Goal: Task Accomplishment & Management: Use online tool/utility

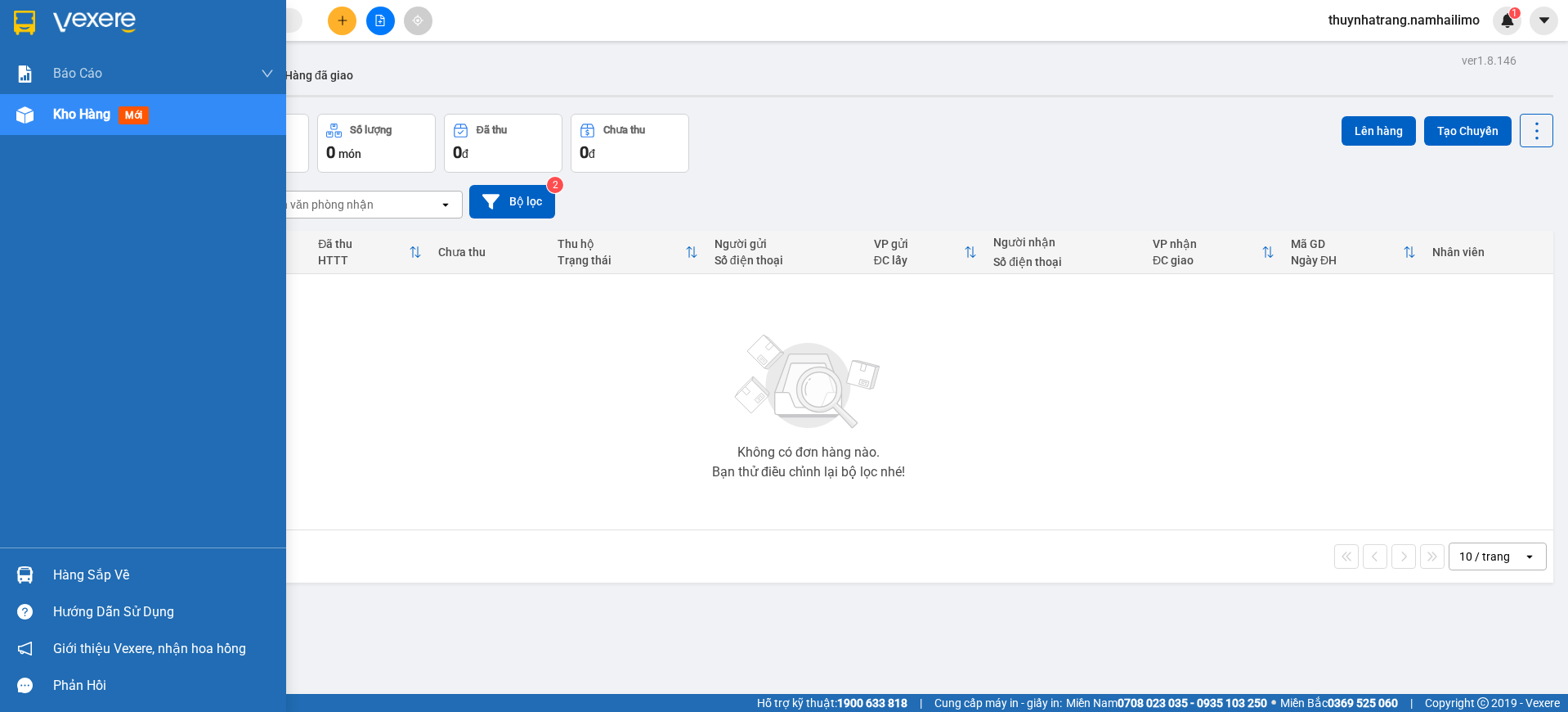
drag, startPoint x: 41, startPoint y: 577, endPoint x: 51, endPoint y: 571, distance: 11.7
click at [41, 574] on div "Hàng sắp về" at bounding box center [143, 574] width 287 height 36
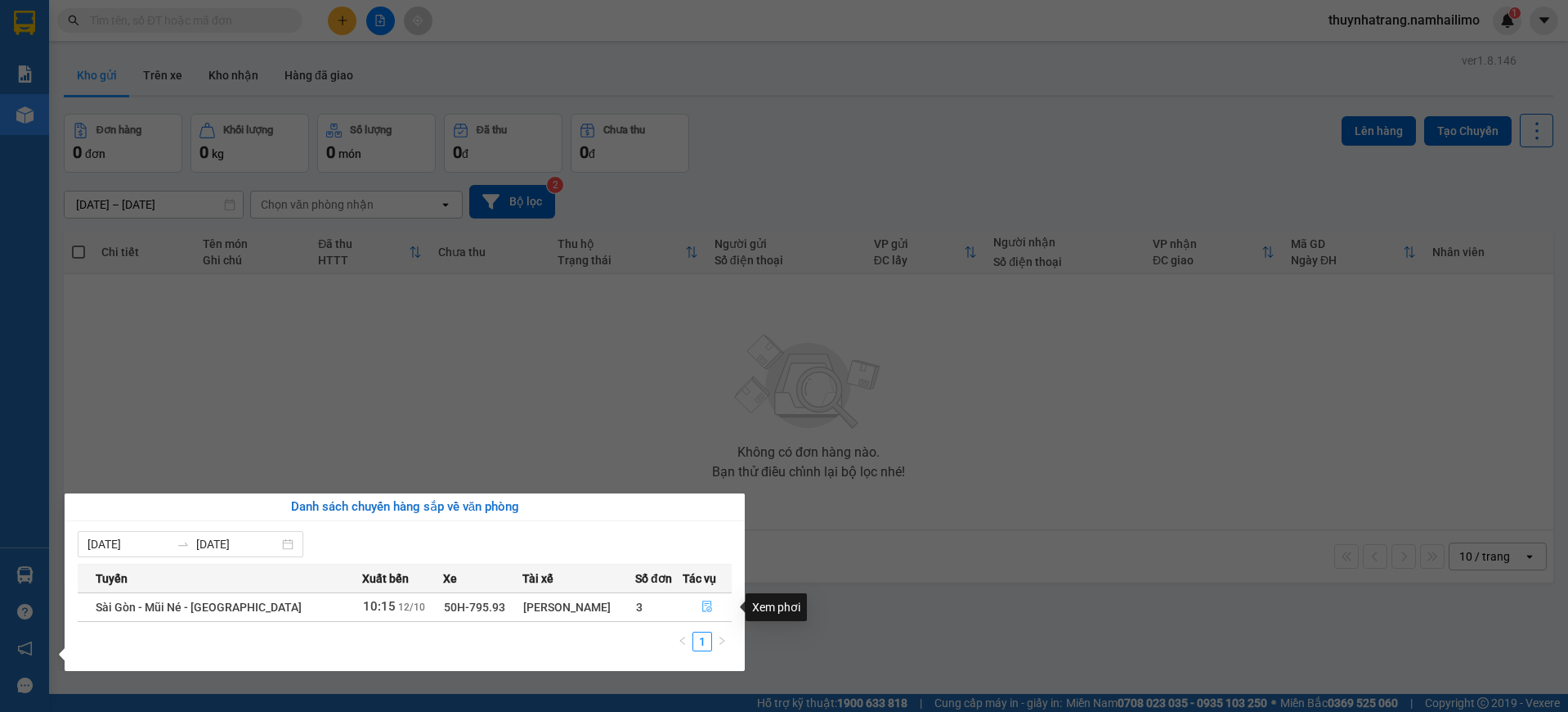
click at [709, 606] on icon "file-done" at bounding box center [707, 605] width 11 height 11
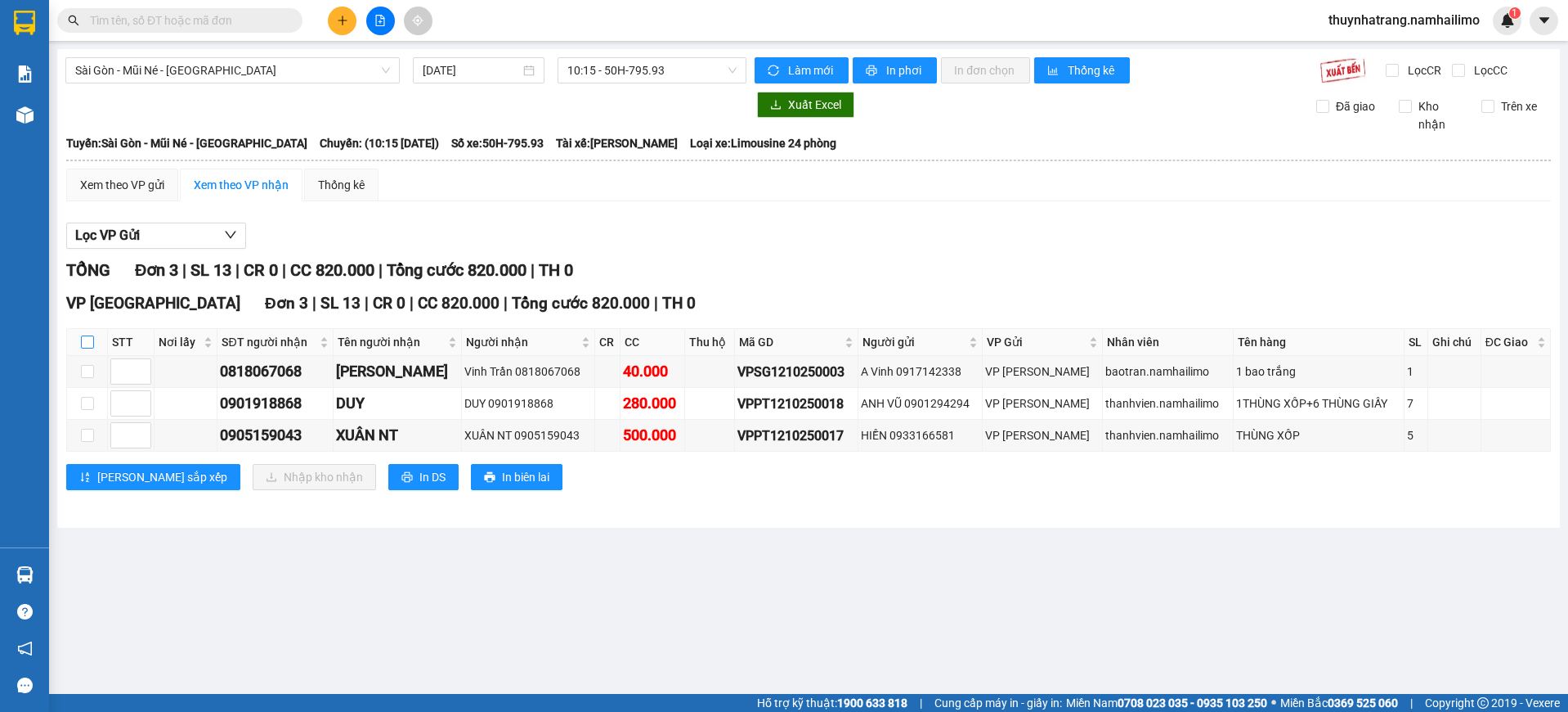
click at [83, 342] on input "checkbox" at bounding box center [87, 341] width 13 height 13
checkbox input "true"
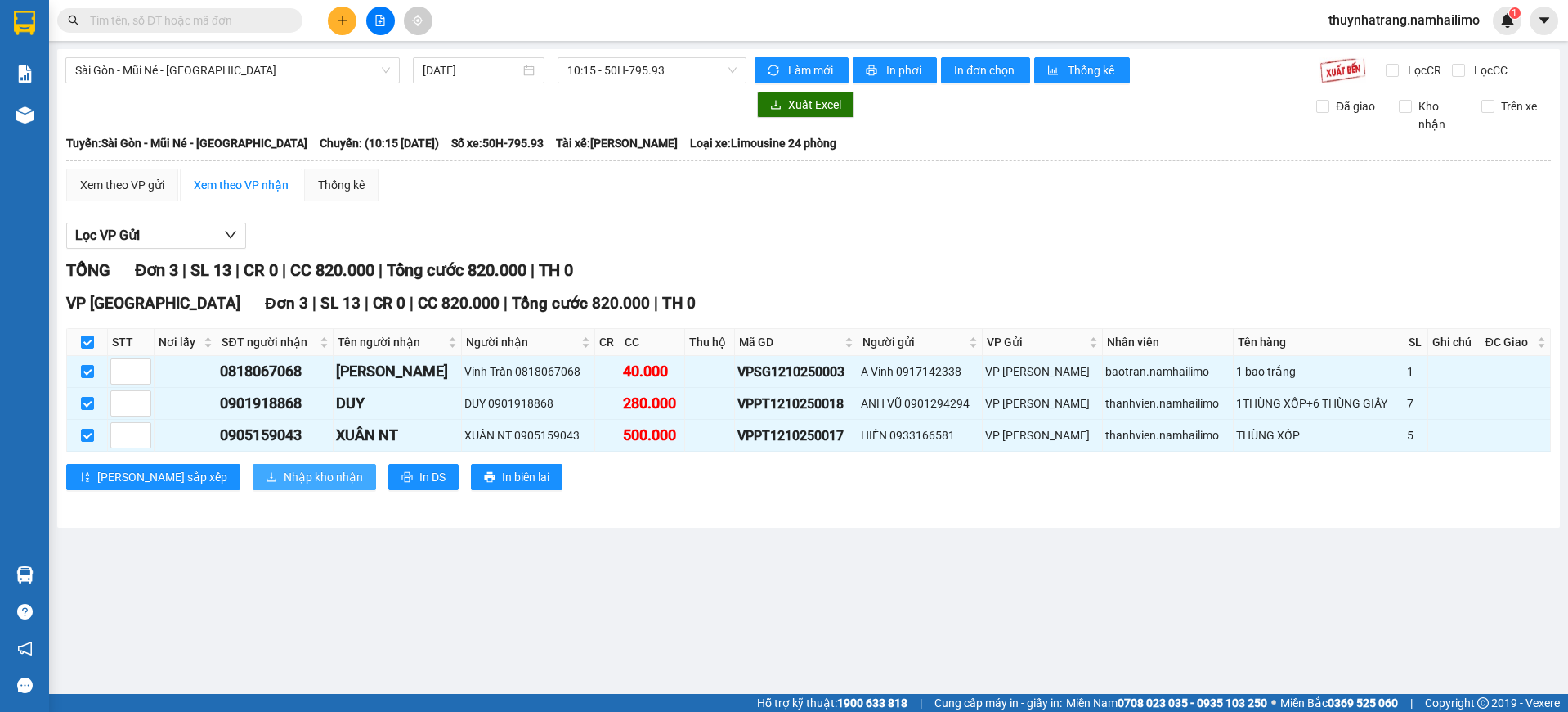
click at [284, 471] on span "Nhập kho nhận" at bounding box center [324, 476] width 80 height 18
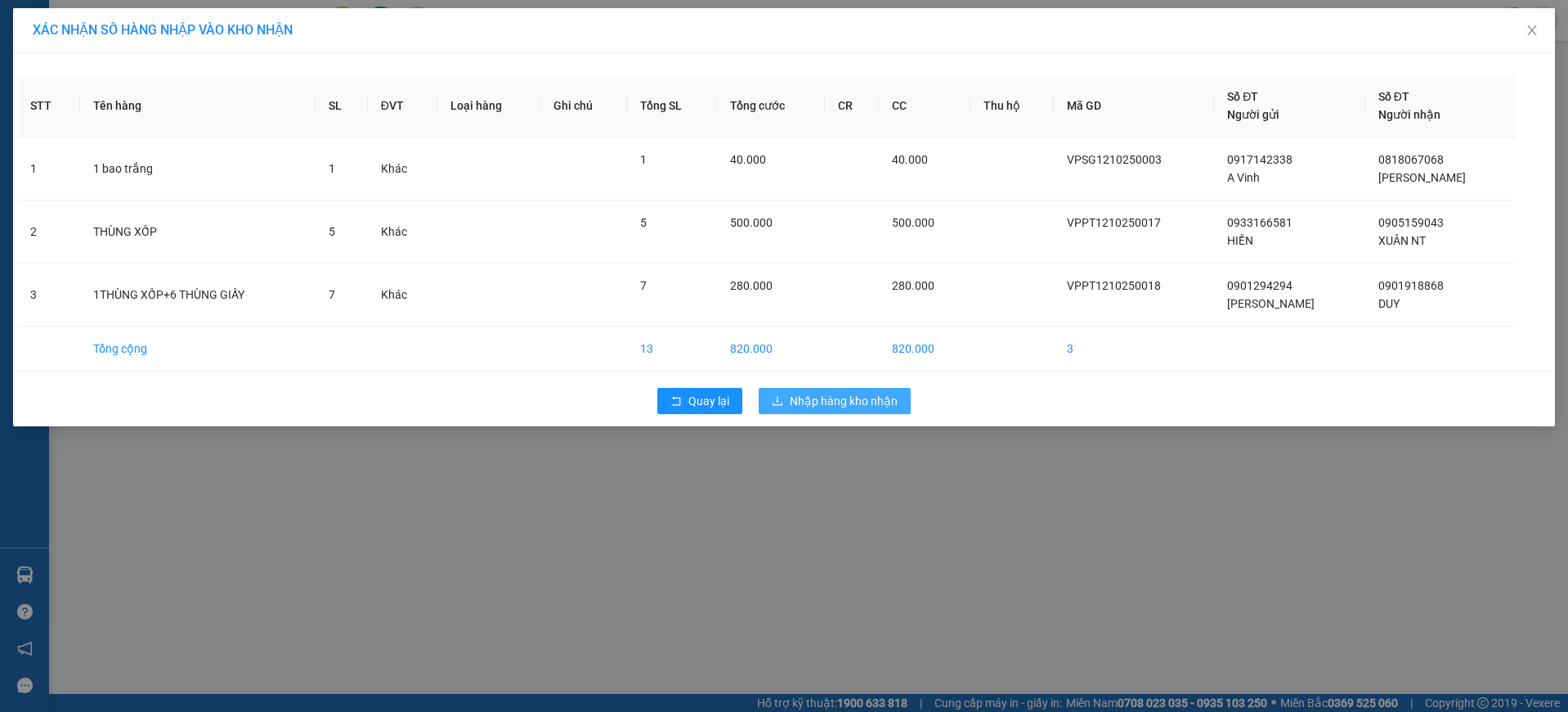
click at [881, 408] on span "Nhập hàng kho nhận" at bounding box center [843, 400] width 108 height 18
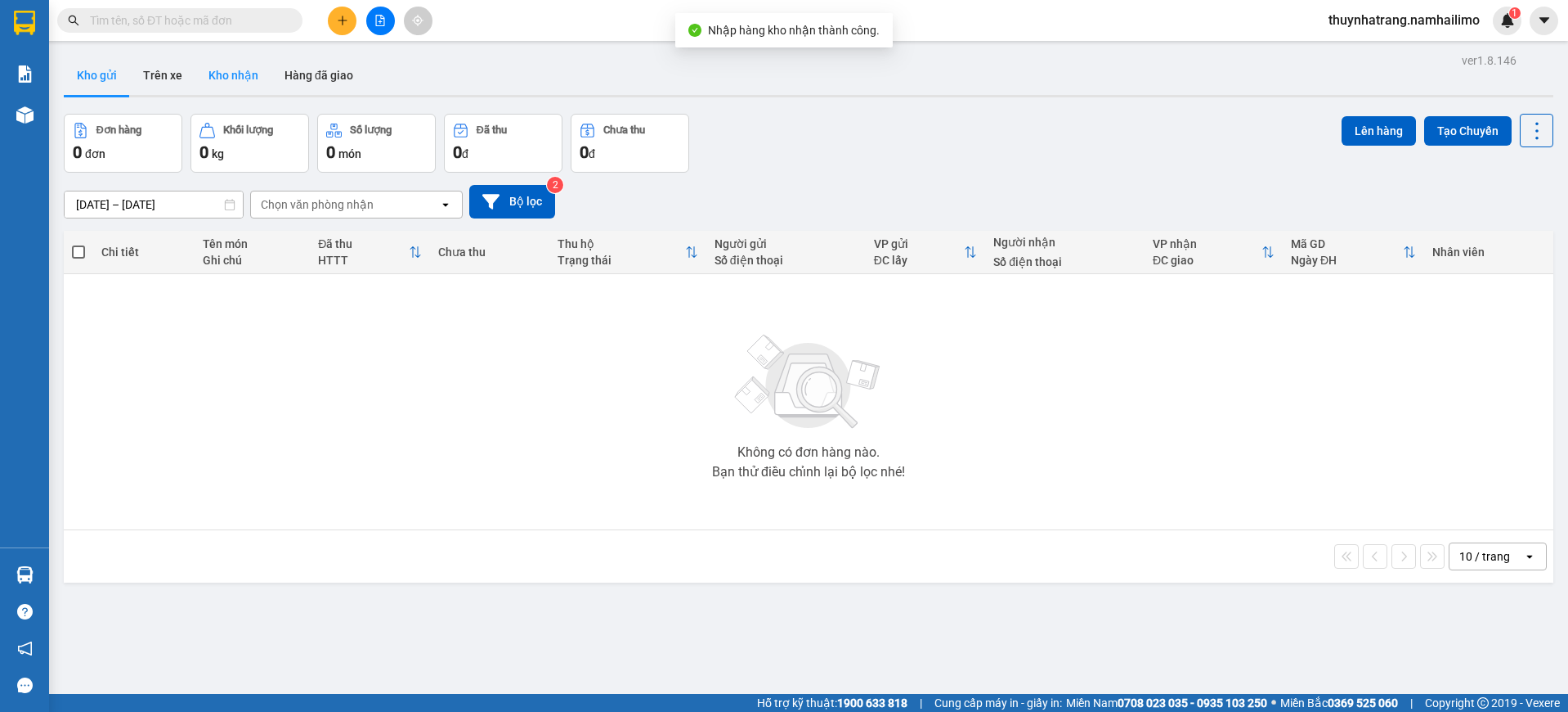
click at [239, 61] on button "Kho nhận" at bounding box center [234, 74] width 76 height 39
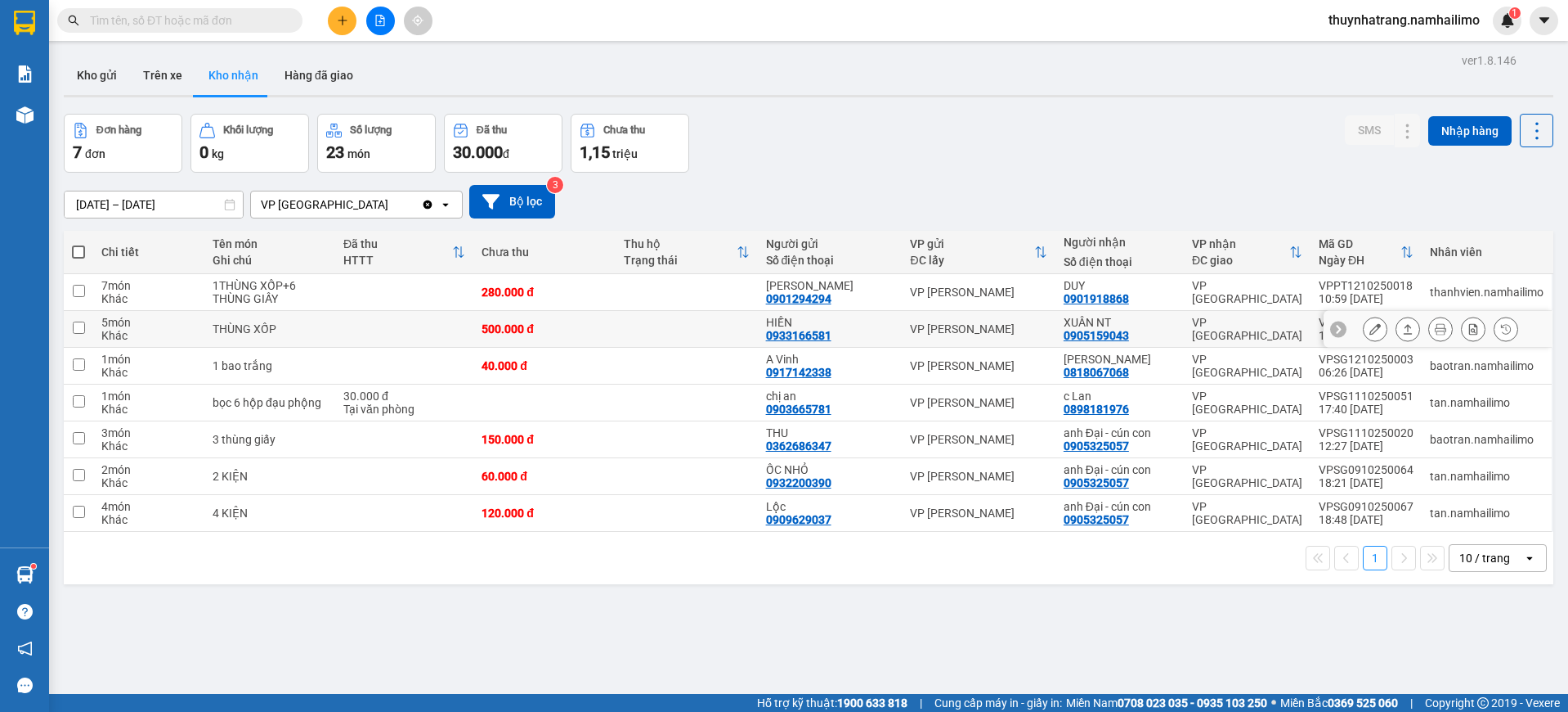
click at [539, 316] on td "500.000 đ" at bounding box center [545, 329] width 142 height 36
checkbox input "true"
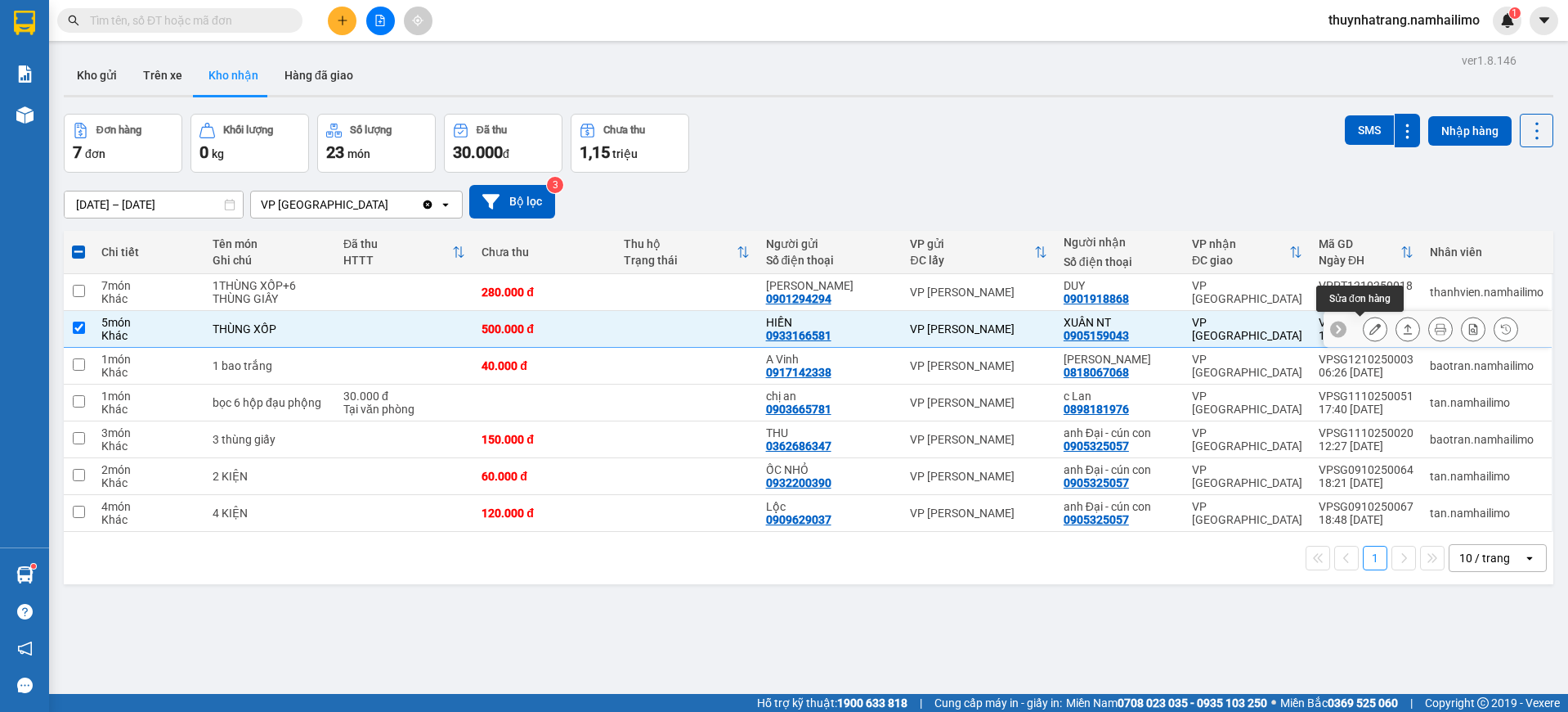
click at [1370, 327] on icon at bounding box center [1375, 328] width 11 height 11
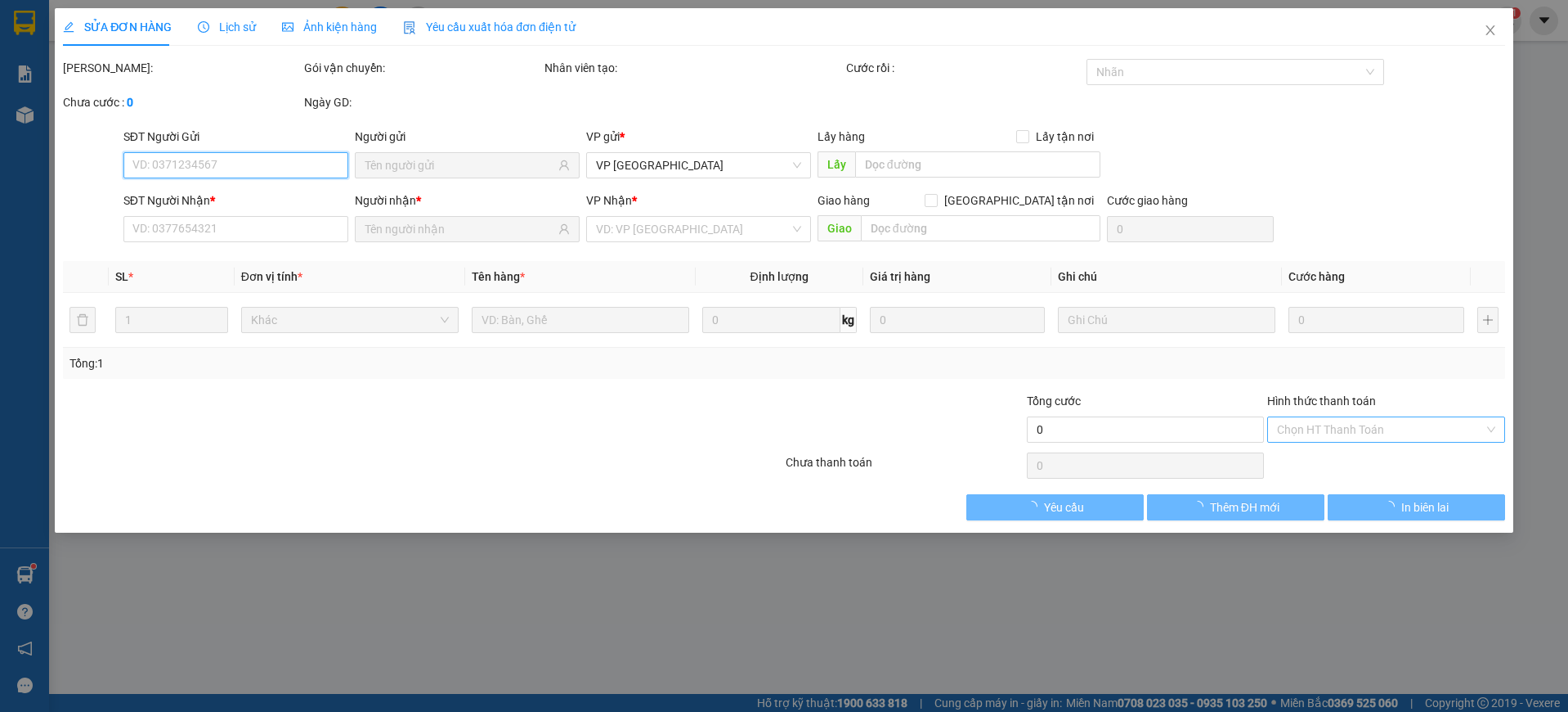
type input "0933166581"
type input "HIỀN"
type input "0905159043"
type input "XUÂN NT"
type input "500.000"
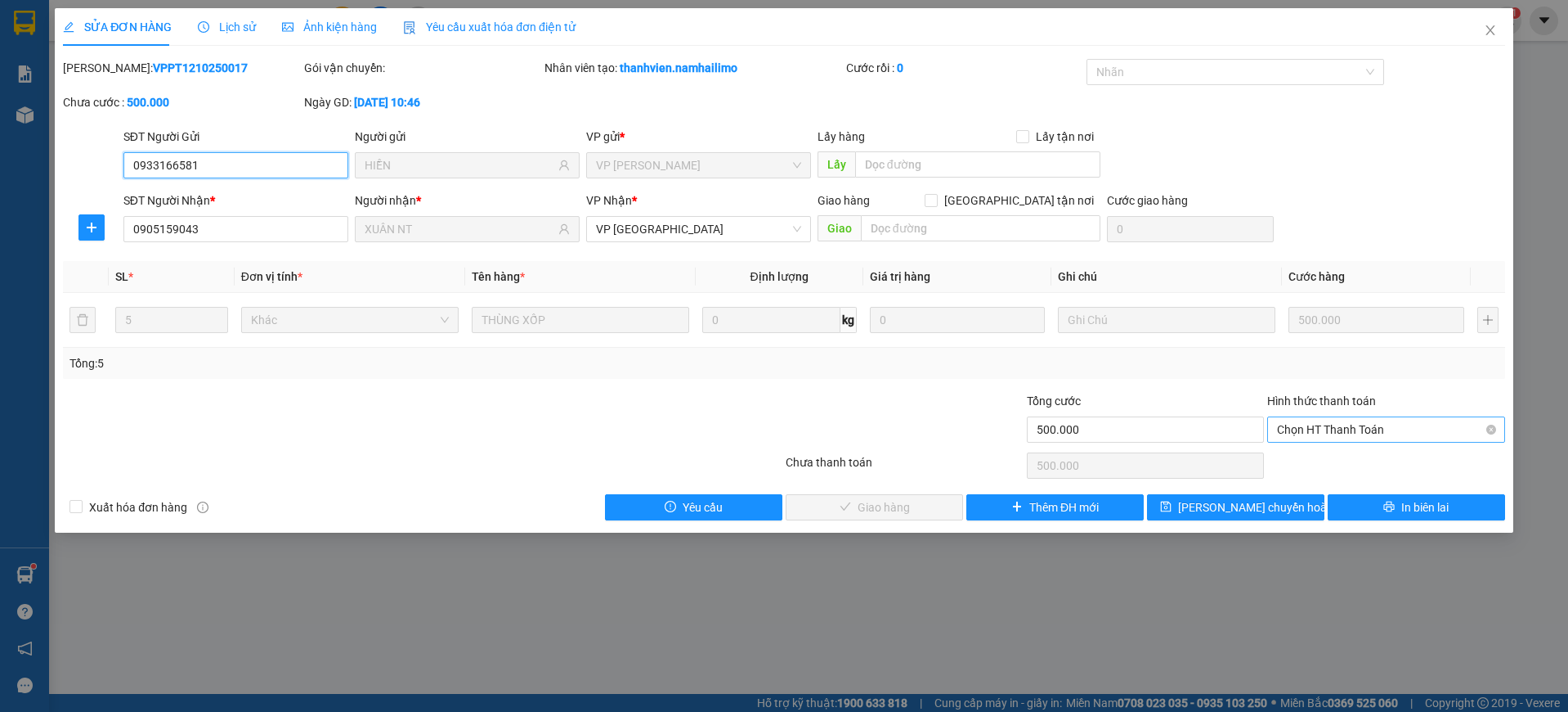
click at [1367, 439] on span "Chọn HT Thanh Toán" at bounding box center [1386, 430] width 218 height 24
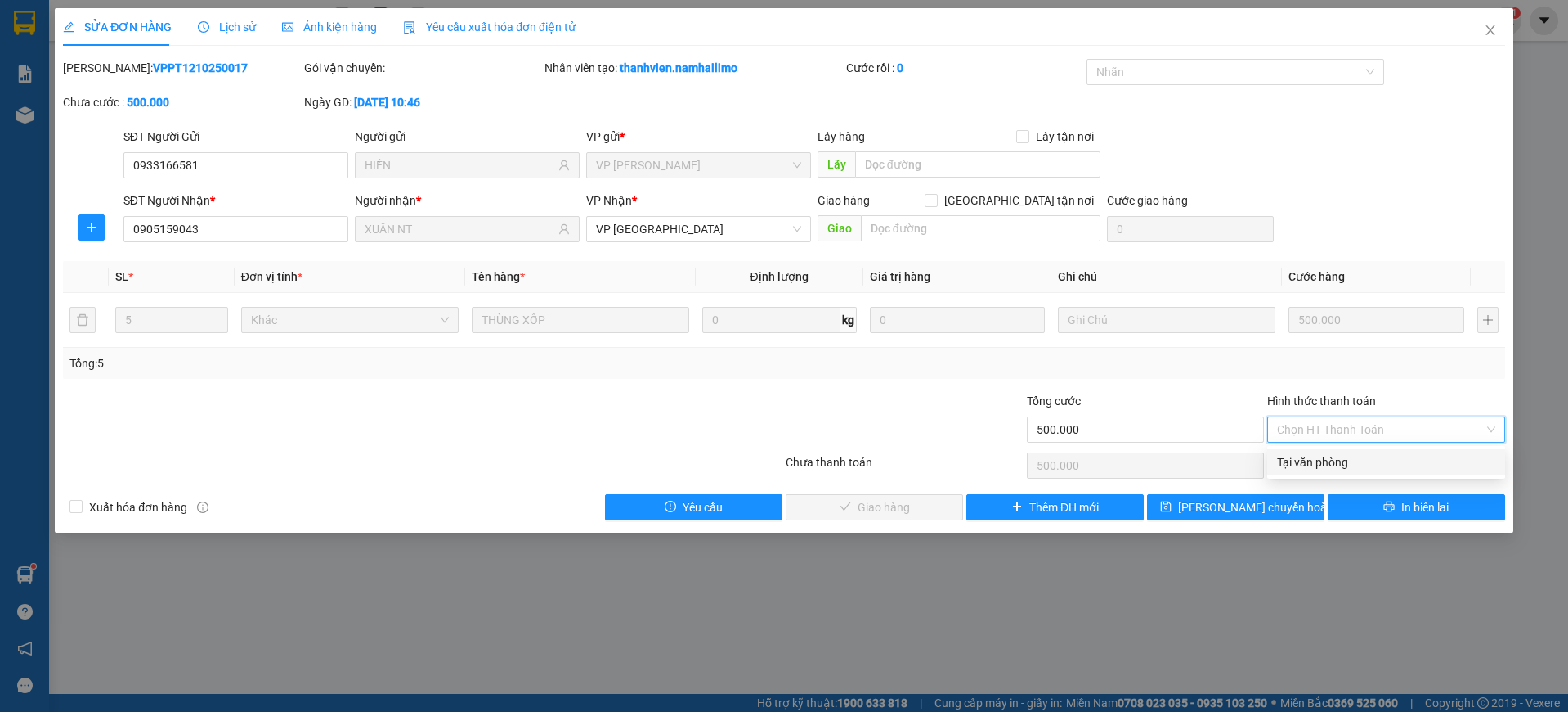
click at [1350, 470] on div "Tại văn phòng" at bounding box center [1386, 462] width 218 height 18
type input "0"
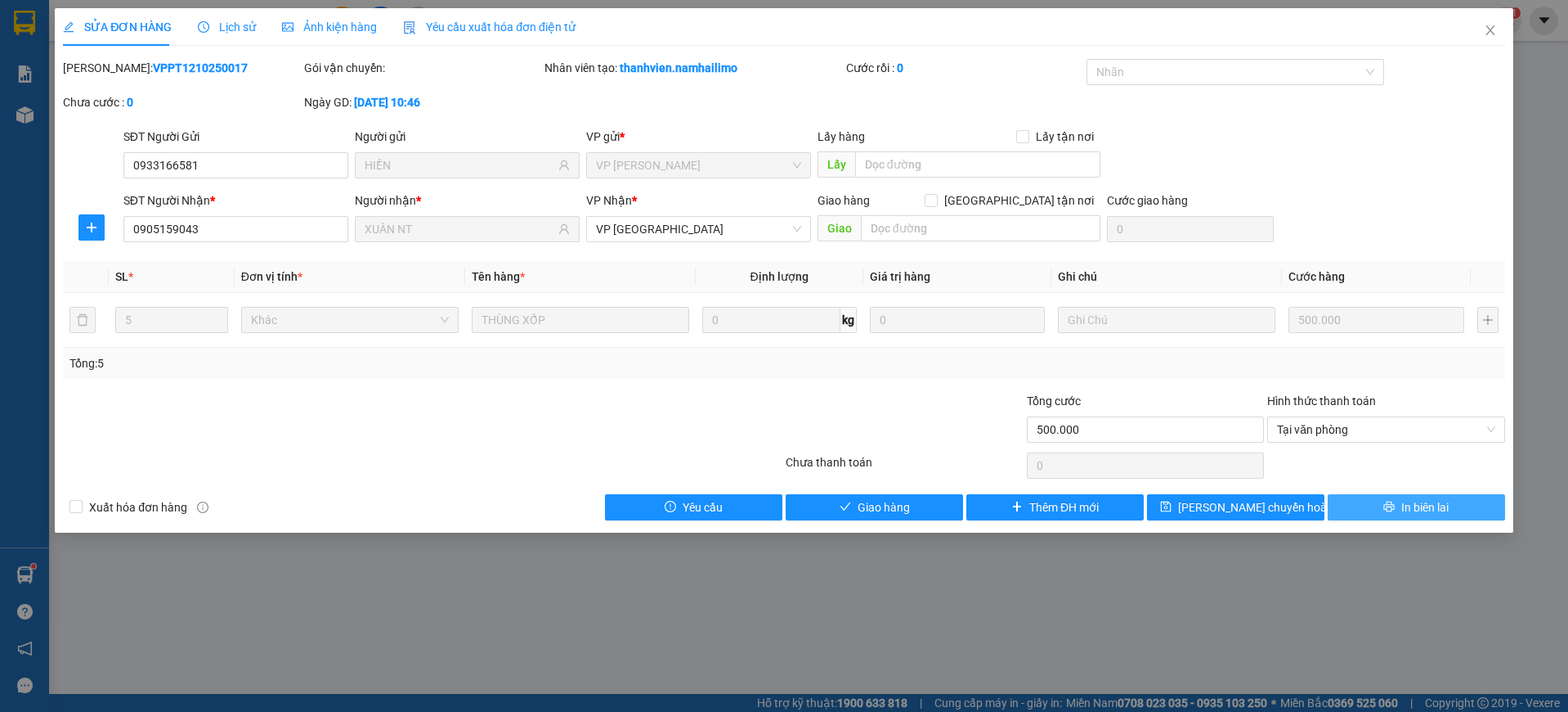
click at [1440, 507] on span "In biên lai" at bounding box center [1425, 507] width 48 height 18
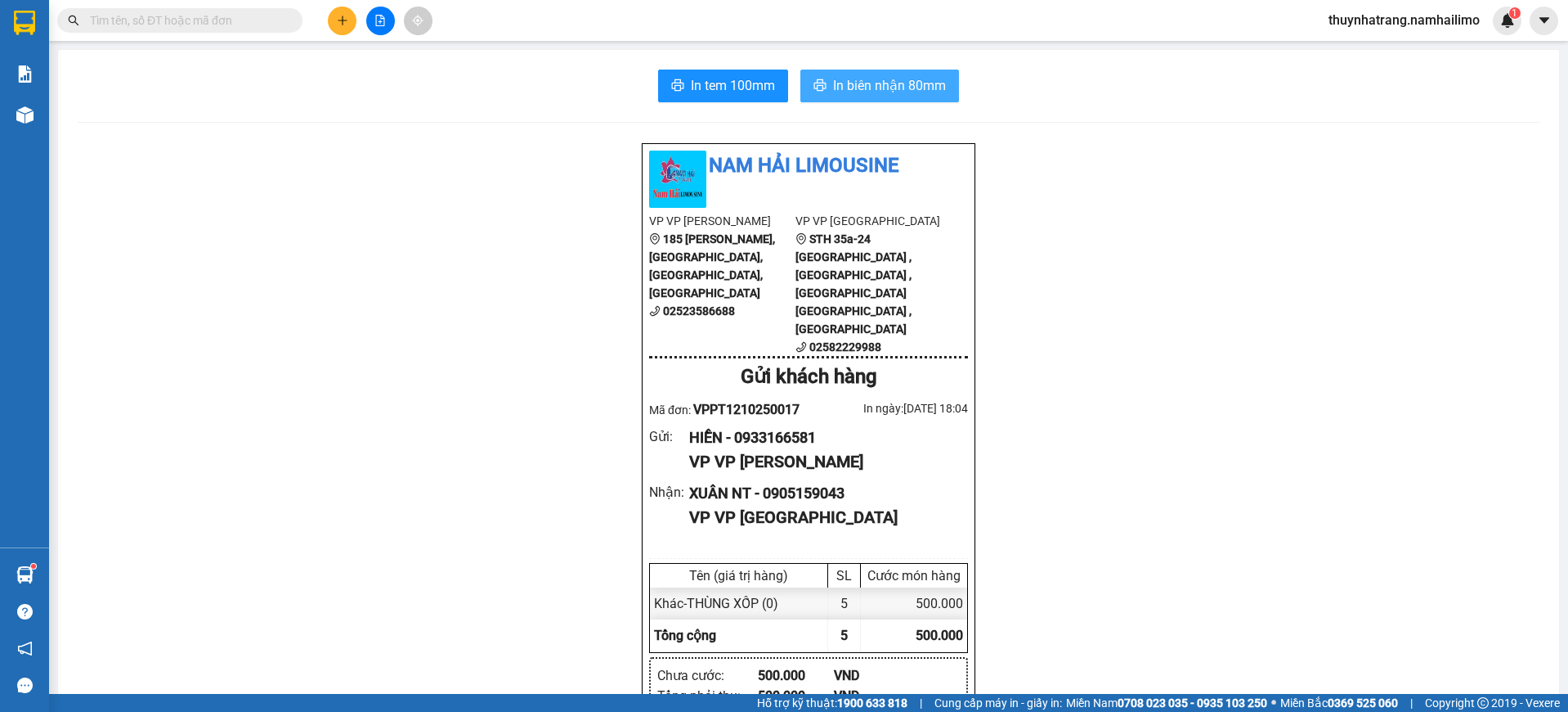
click at [889, 90] on span "In biên nhận 80mm" at bounding box center [889, 86] width 113 height 21
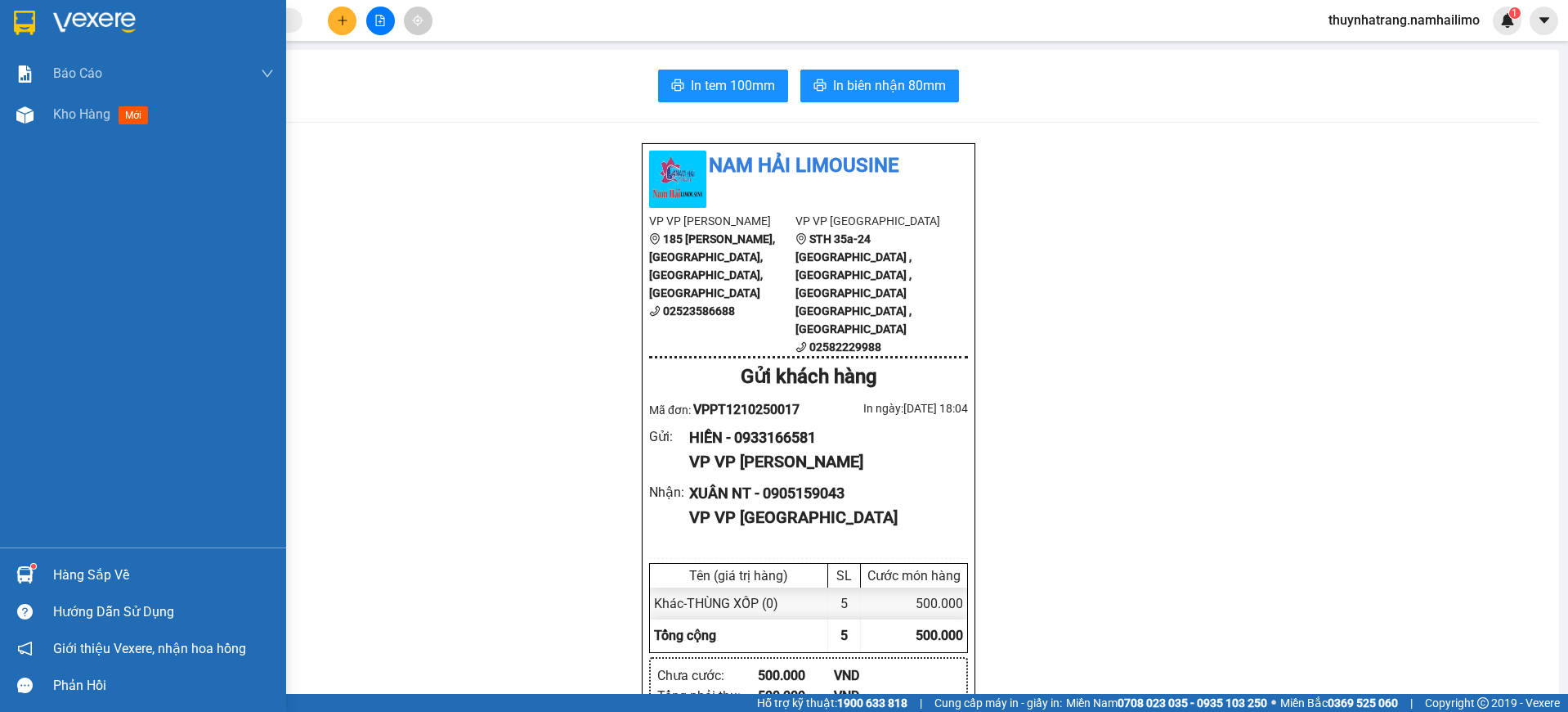
click at [23, 20] on img at bounding box center [24, 23] width 22 height 24
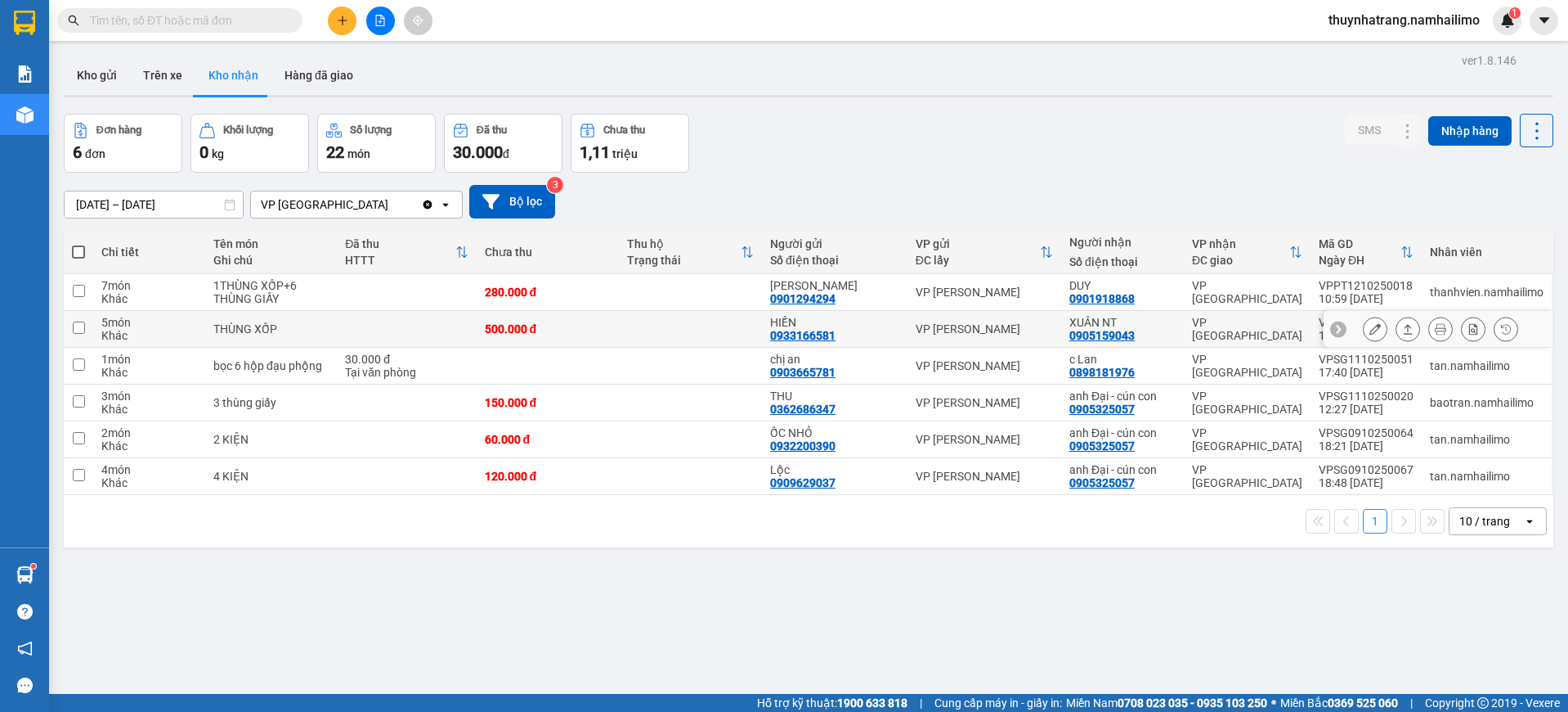
click at [723, 327] on td at bounding box center [690, 329] width 143 height 36
checkbox input "true"
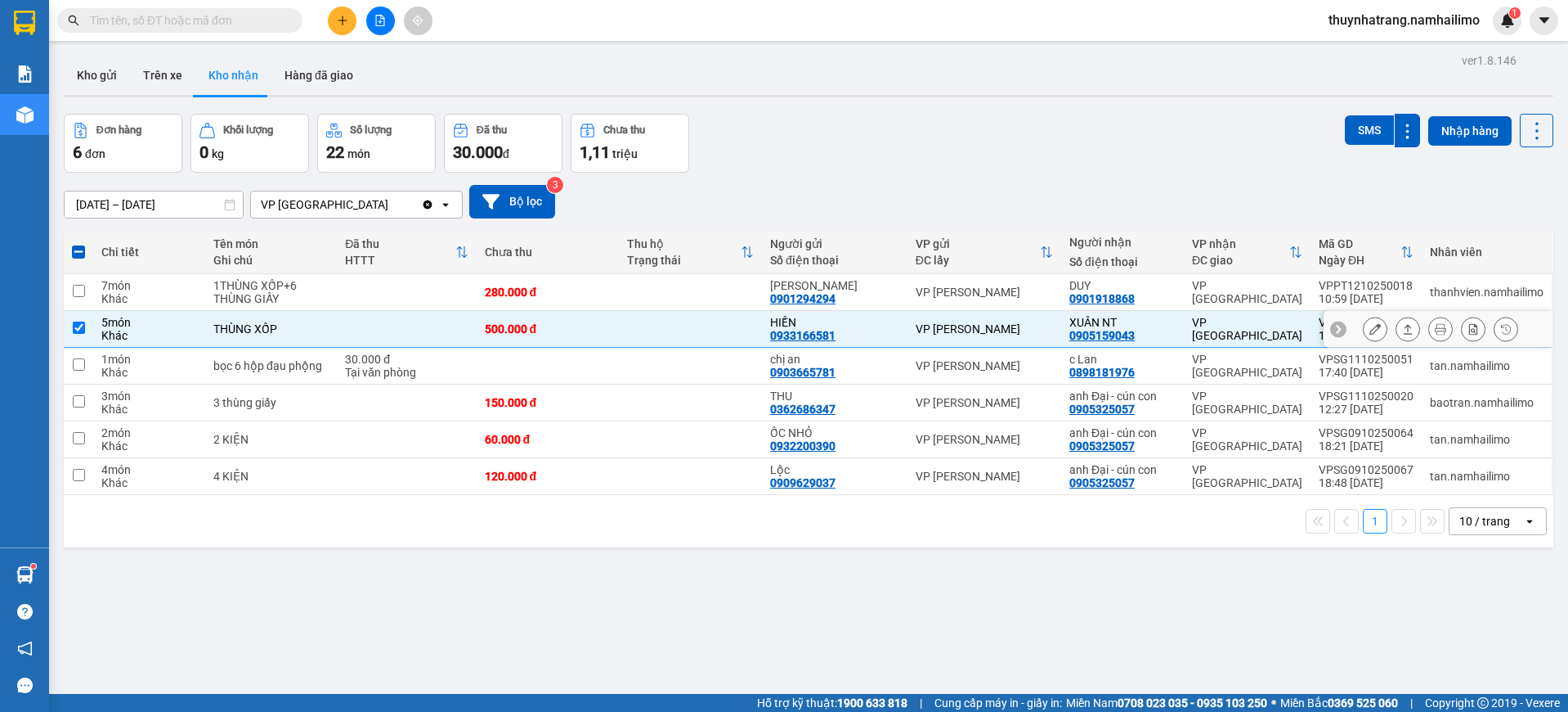
click at [1370, 332] on icon at bounding box center [1375, 328] width 11 height 11
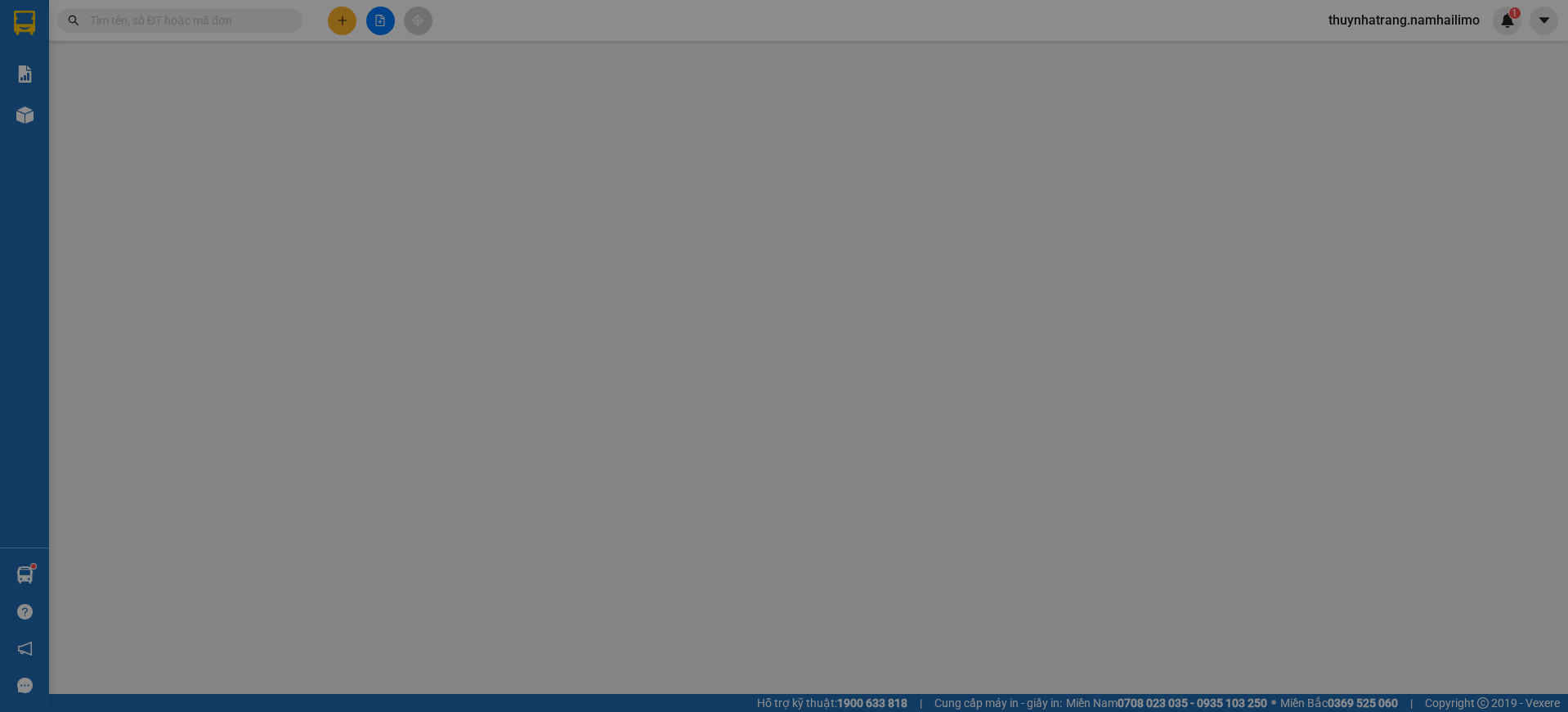
type input "0933166581"
type input "HIỀN"
type input "0905159043"
type input "XUÂN NT"
type input "500.000"
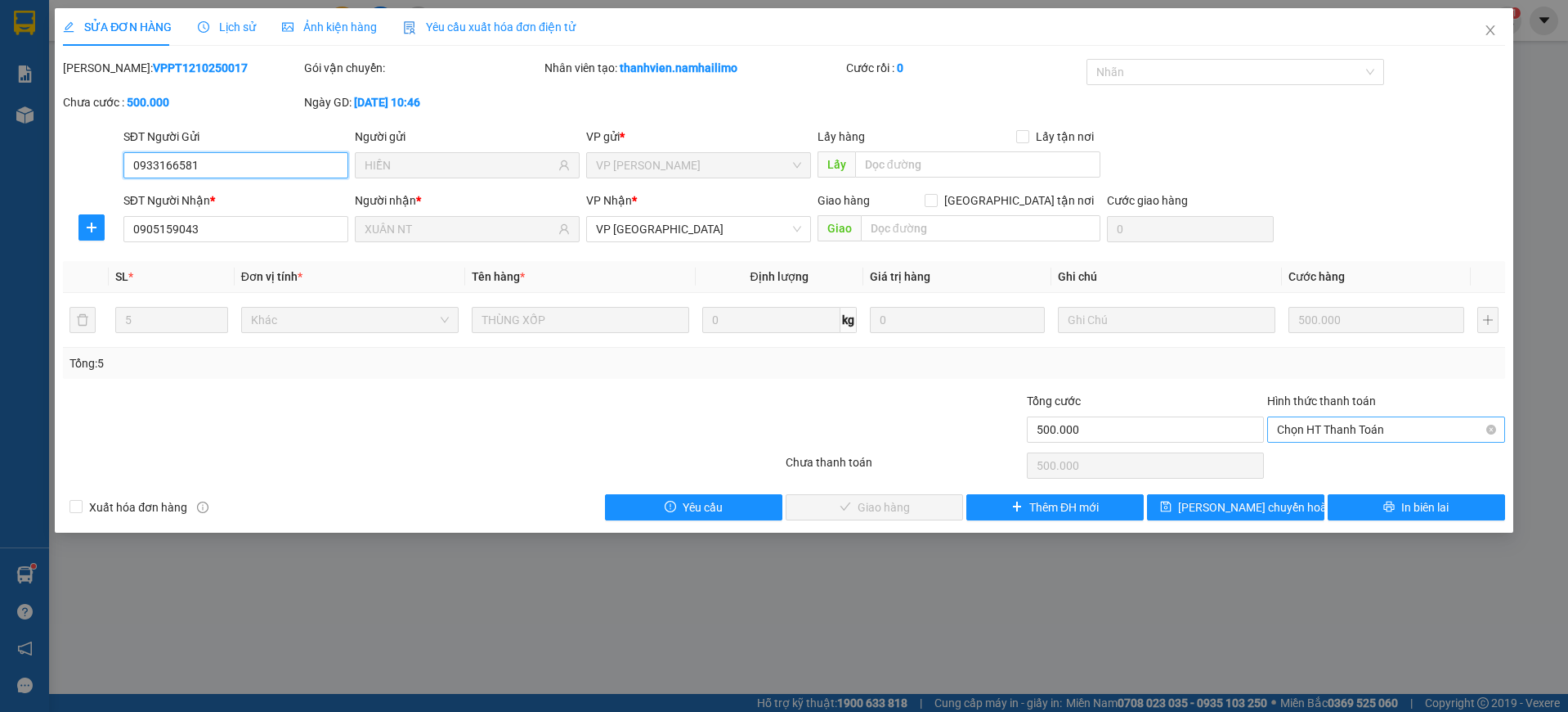
click at [1378, 423] on span "Chọn HT Thanh Toán" at bounding box center [1386, 430] width 218 height 24
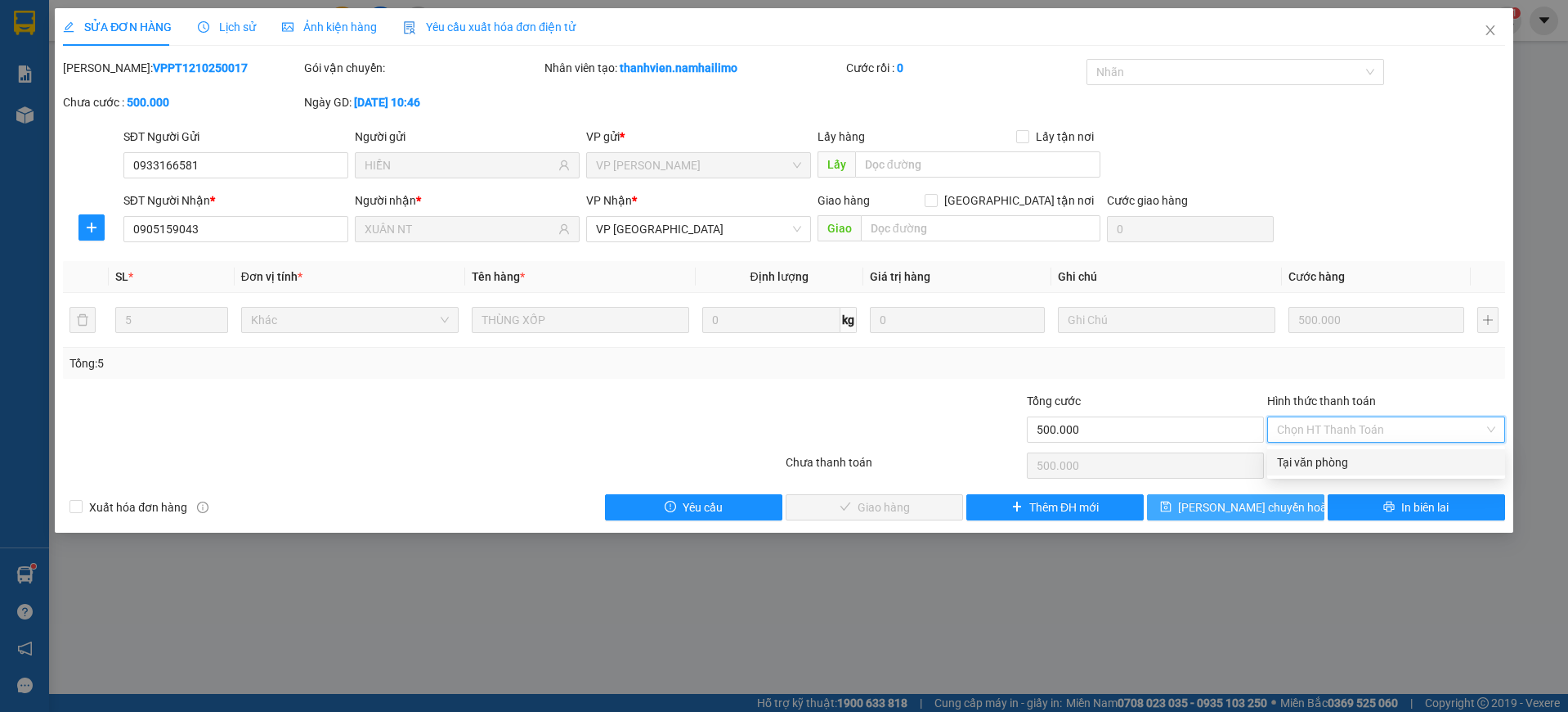
drag, startPoint x: 1350, startPoint y: 463, endPoint x: 1161, endPoint y: 495, distance: 191.7
click at [1347, 463] on div "Tại văn phòng" at bounding box center [1386, 462] width 218 height 18
type input "0"
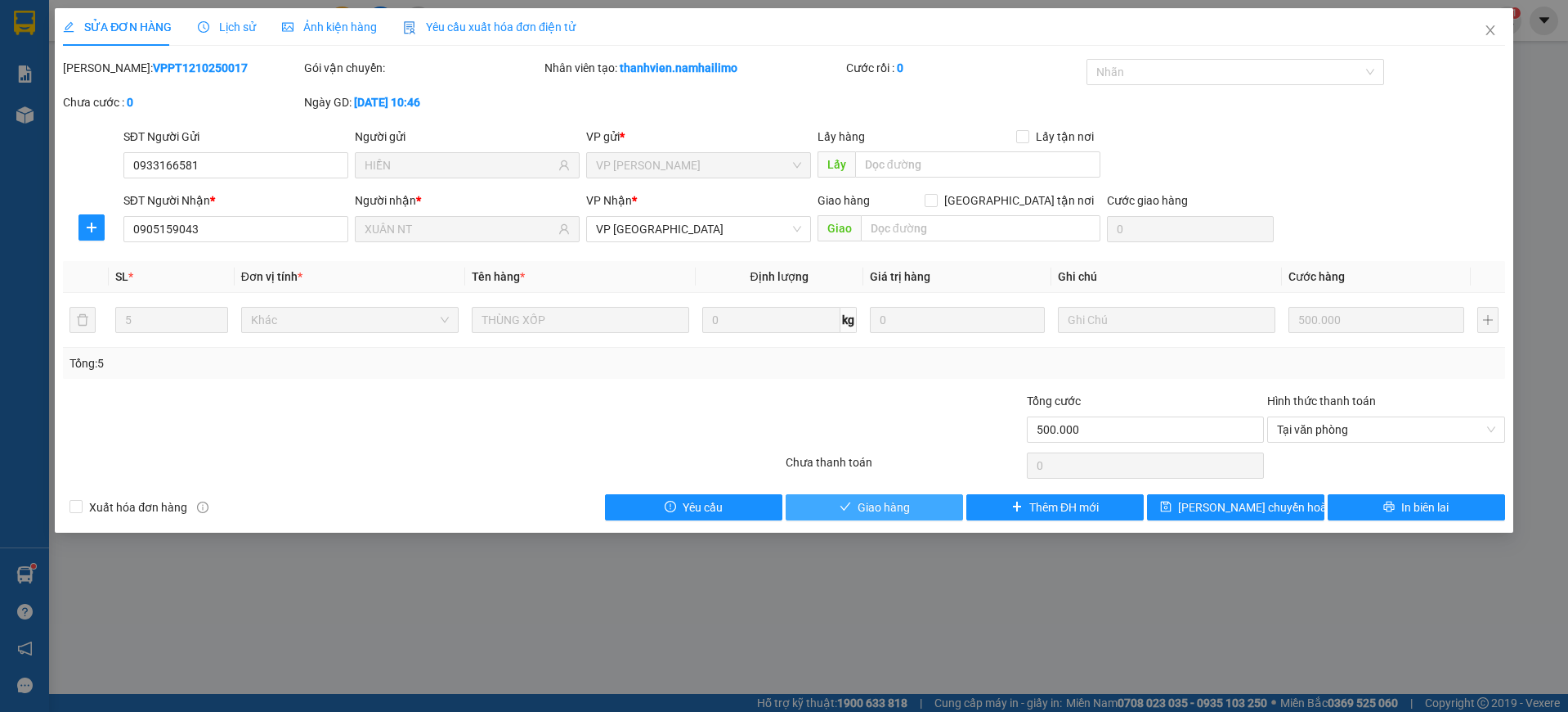
click at [913, 502] on button "Giao hàng" at bounding box center [874, 507] width 177 height 26
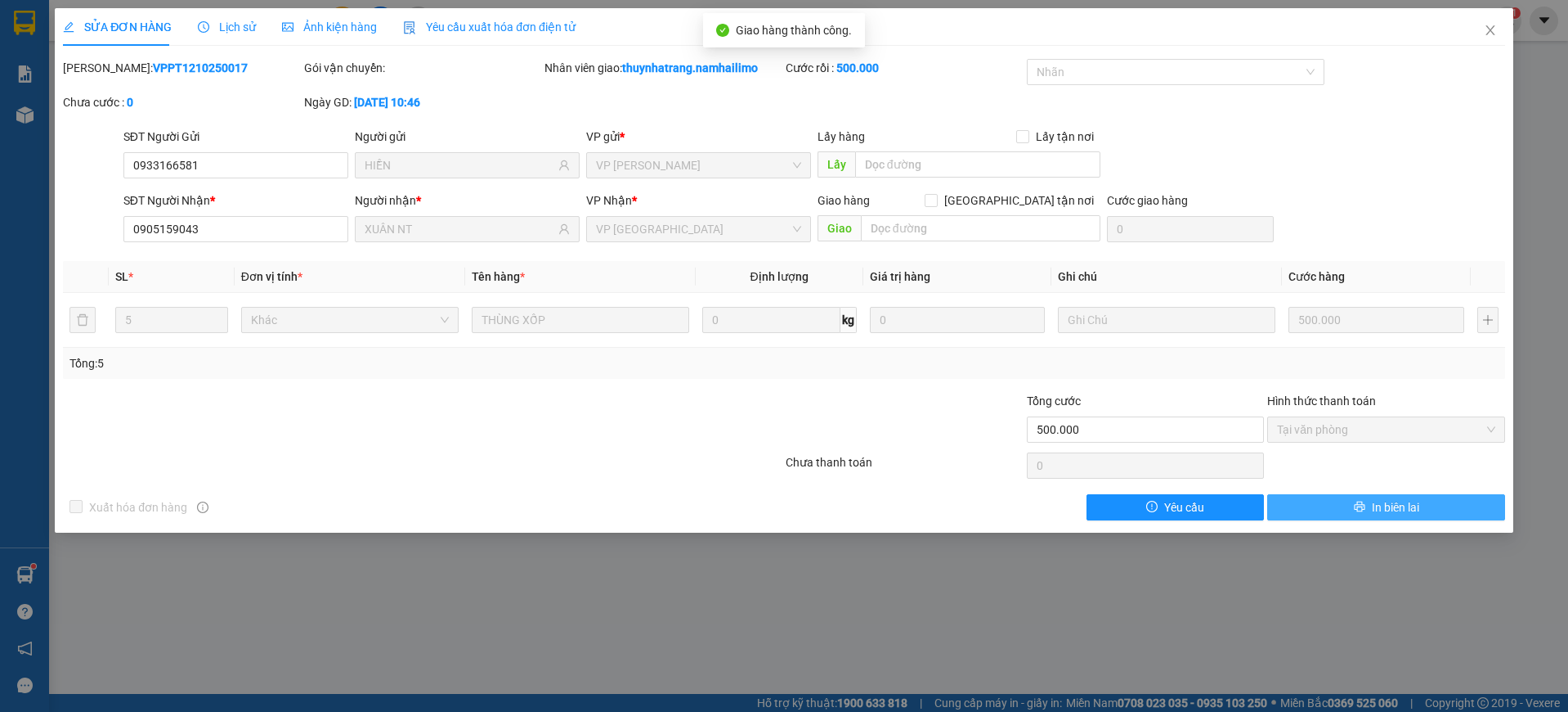
click at [1442, 508] on button "In biên lai" at bounding box center [1386, 507] width 238 height 26
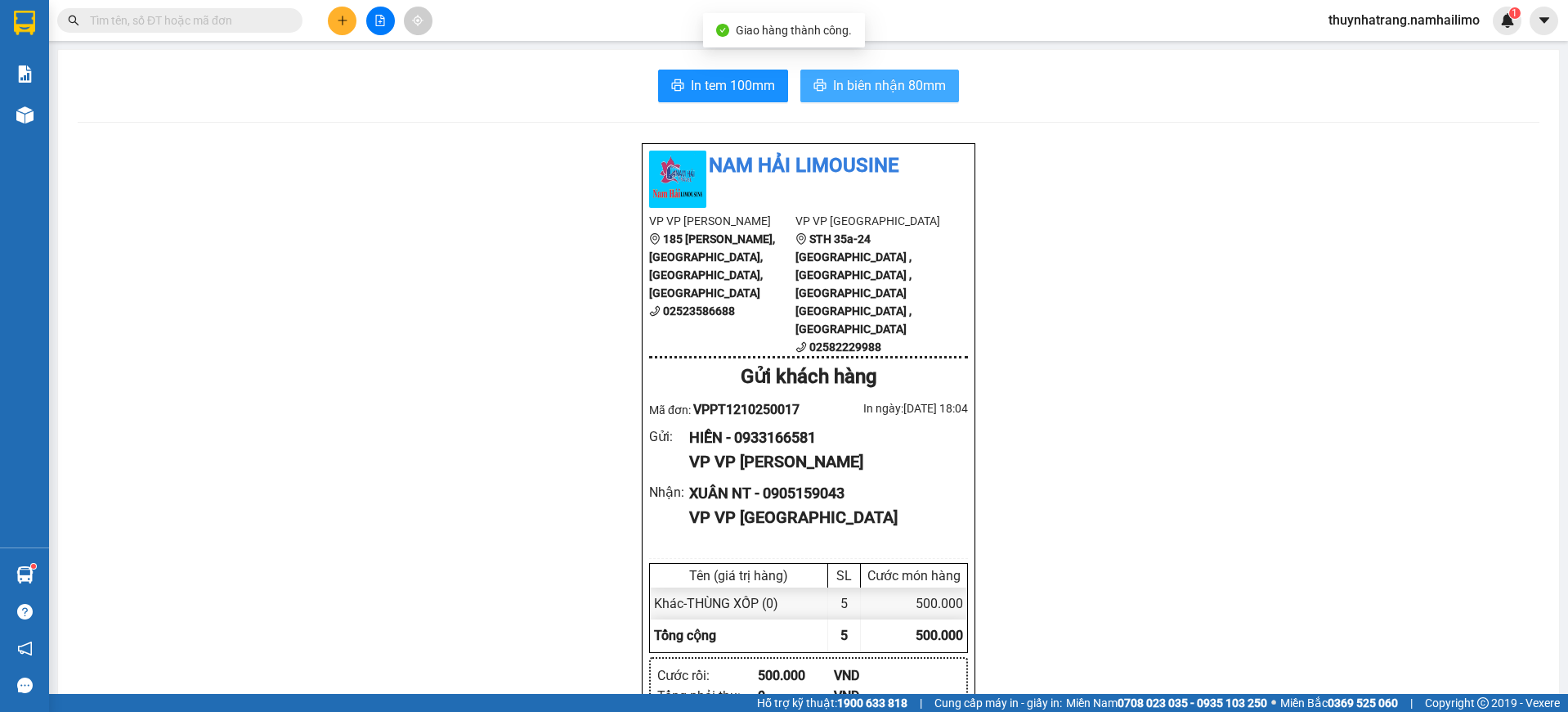
click at [881, 82] on span "In biên nhận 80mm" at bounding box center [889, 86] width 113 height 21
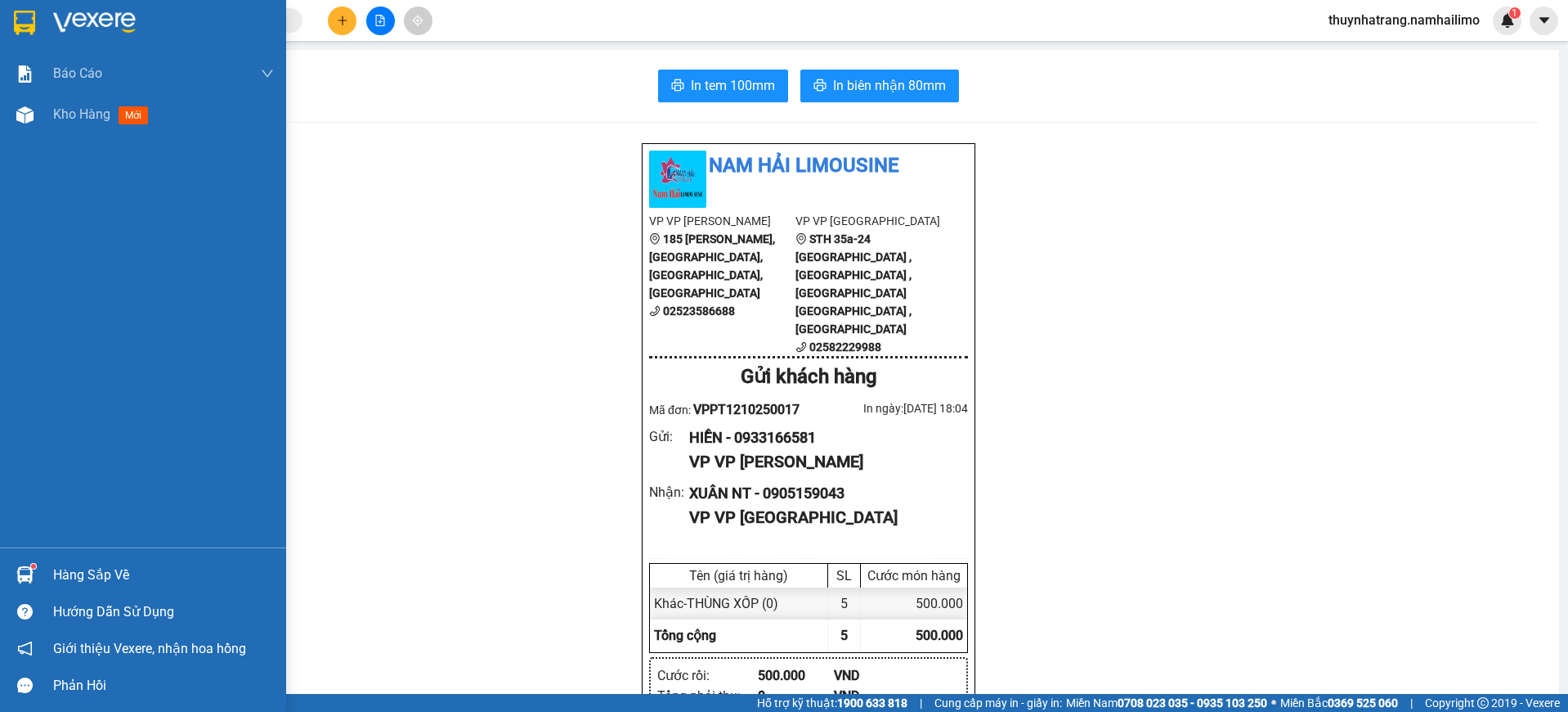
drag, startPoint x: 23, startPoint y: 25, endPoint x: 81, endPoint y: 1, distance: 62.8
click at [26, 26] on img at bounding box center [24, 23] width 22 height 24
